Goal: Check status: Check status

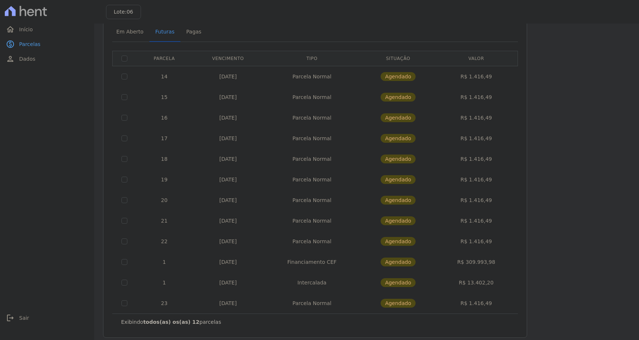
scroll to position [37, 0]
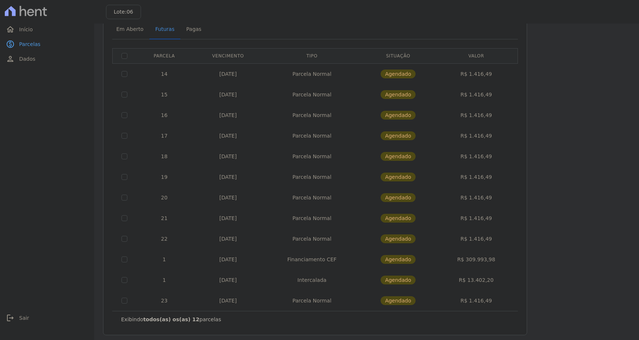
drag, startPoint x: 470, startPoint y: 261, endPoint x: 494, endPoint y: 259, distance: 24.0
click at [494, 259] on td "R$ 309.993,98" at bounding box center [476, 259] width 80 height 21
copy td "309.993,98"
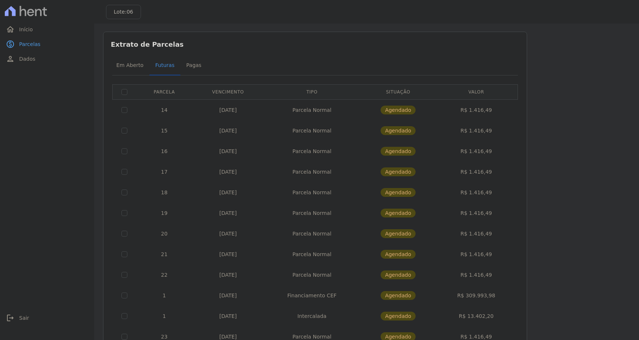
scroll to position [0, 0]
click at [31, 14] on icon at bounding box center [26, 11] width 42 height 10
click at [23, 32] on span "Início" at bounding box center [26, 29] width 14 height 7
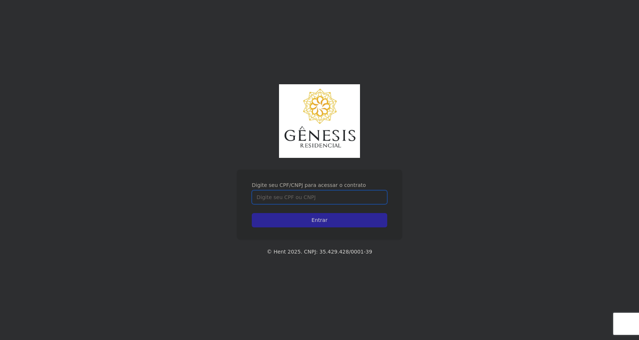
click at [287, 198] on input "Digite seu CPF/CNPJ para acessar o contrato" at bounding box center [319, 197] width 135 height 14
type input "1"
type input "44319529855"
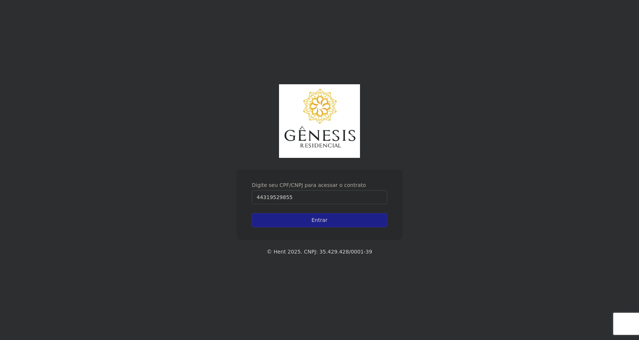
click at [317, 224] on input "Entrar" at bounding box center [319, 220] width 135 height 14
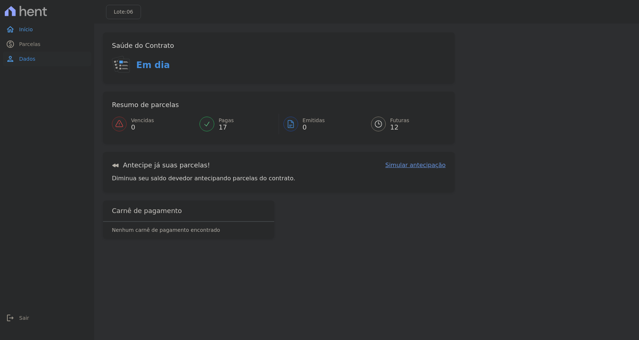
click at [46, 60] on link "person Dados" at bounding box center [47, 59] width 88 height 15
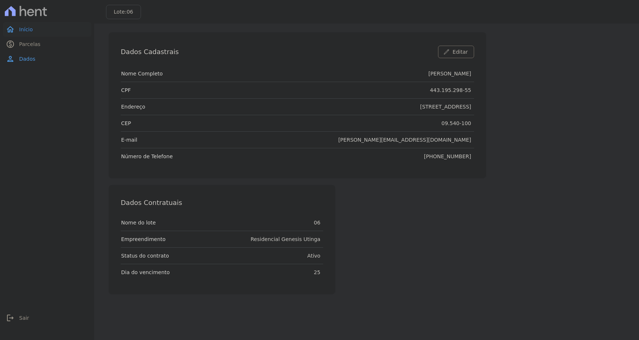
click at [33, 31] on link "home Início" at bounding box center [47, 29] width 88 height 15
